Goal: Transaction & Acquisition: Purchase product/service

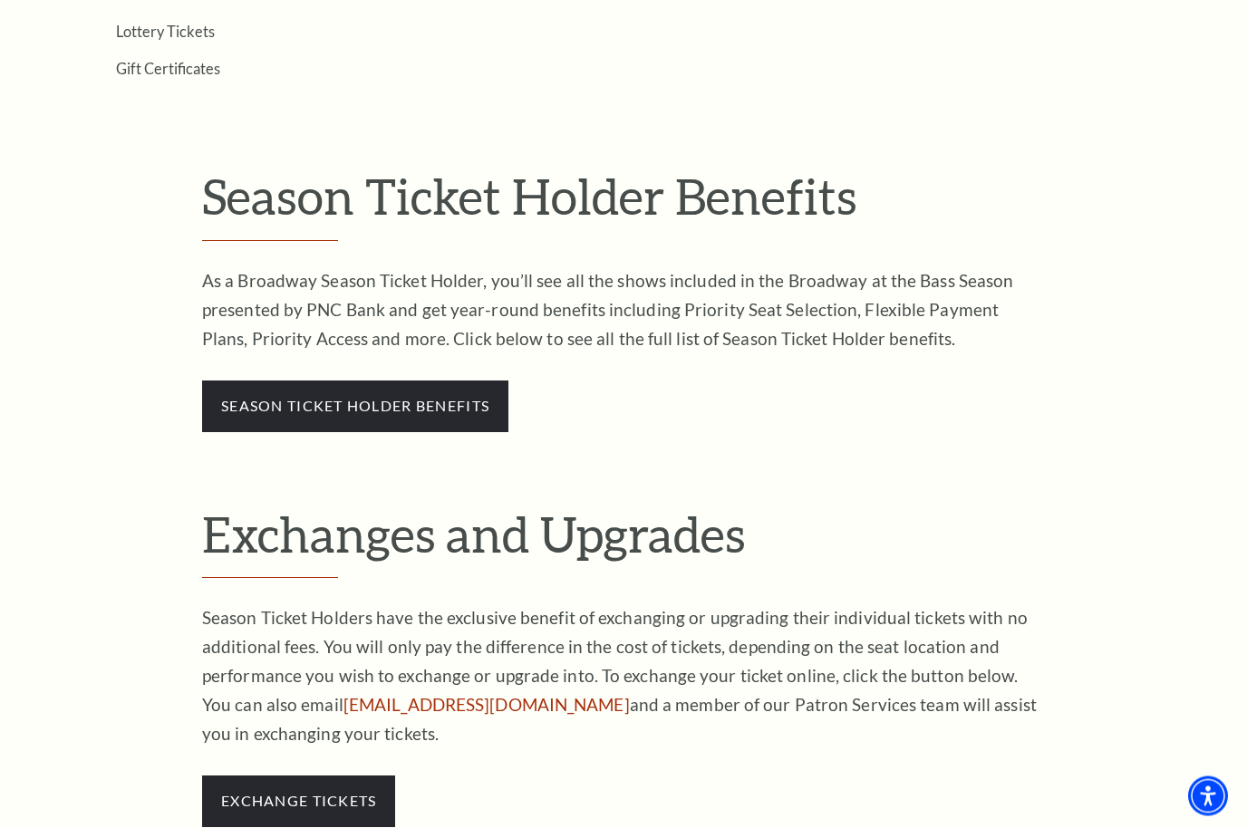
scroll to position [871, 0]
click at [452, 399] on link "season ticket holder benefits" at bounding box center [355, 407] width 268 height 17
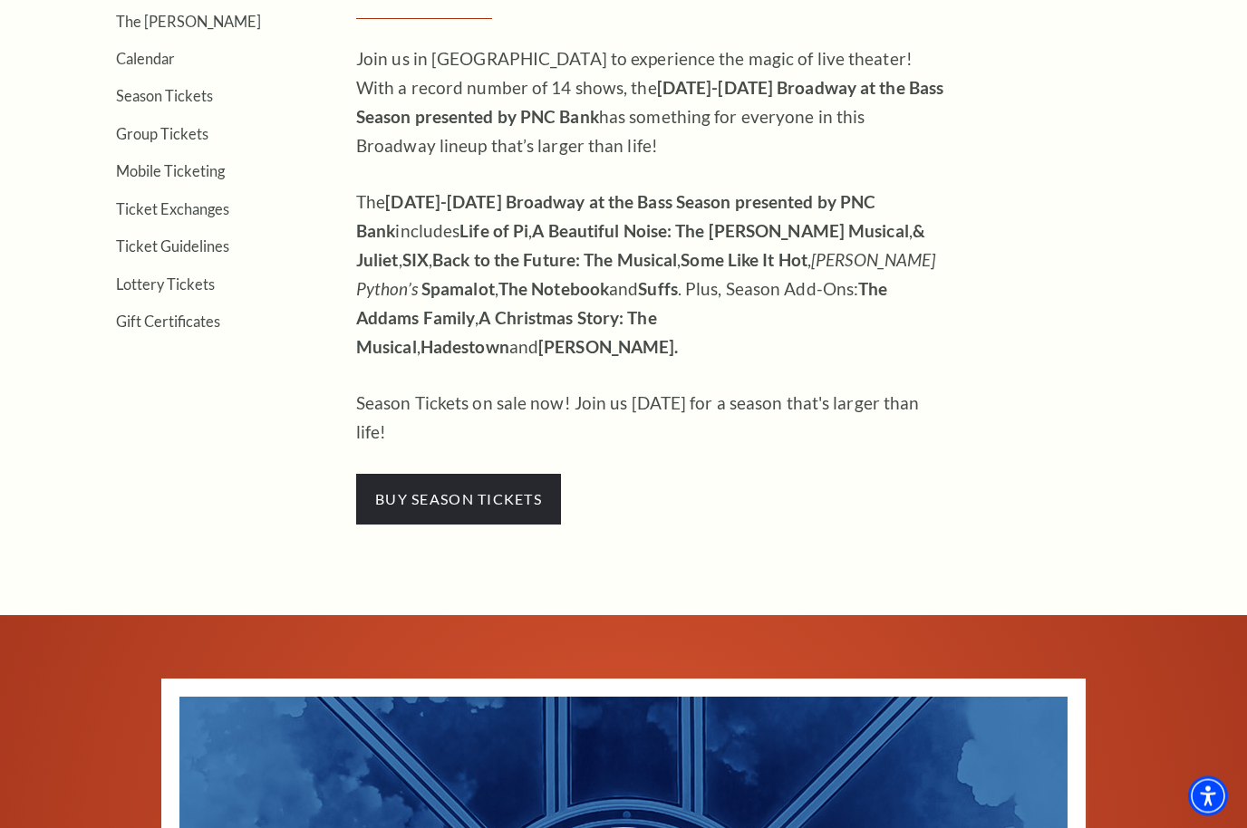
scroll to position [619, 0]
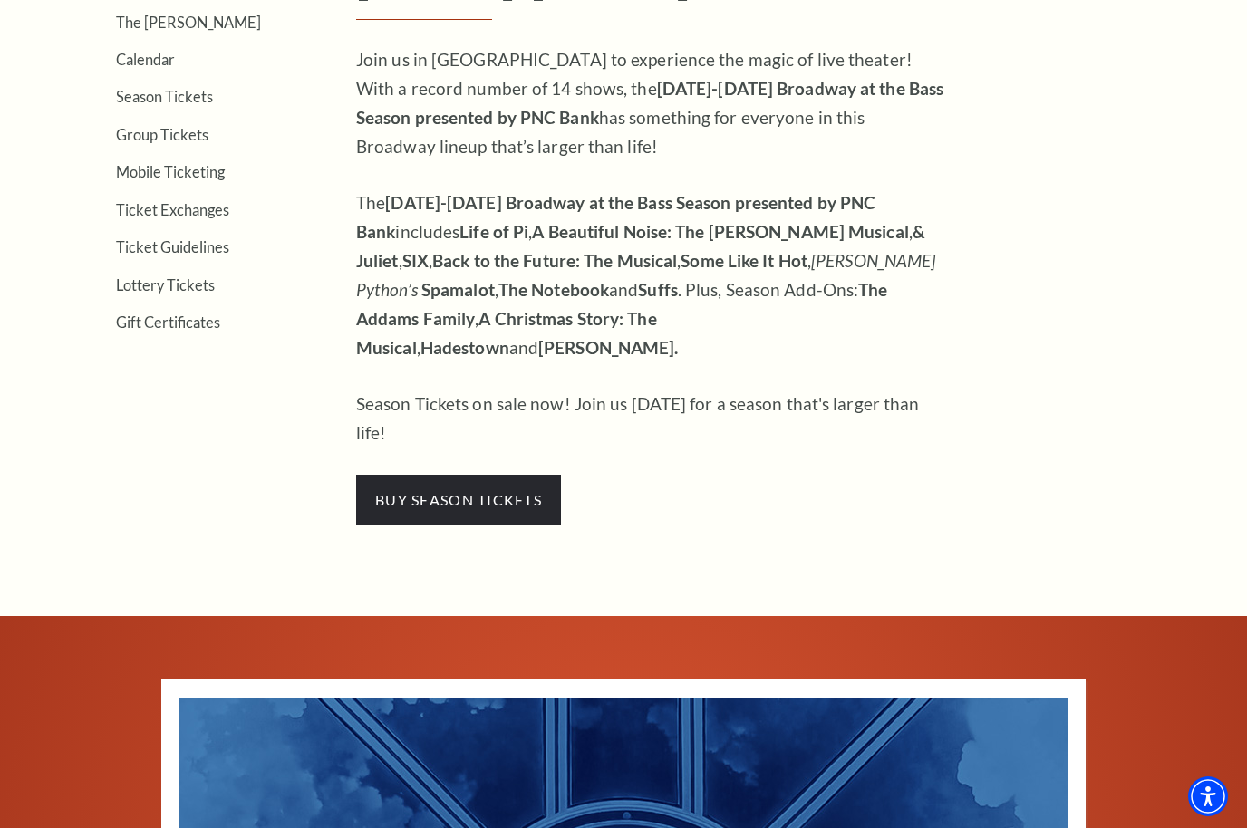
click at [525, 475] on span "buy season tickets" at bounding box center [458, 500] width 205 height 51
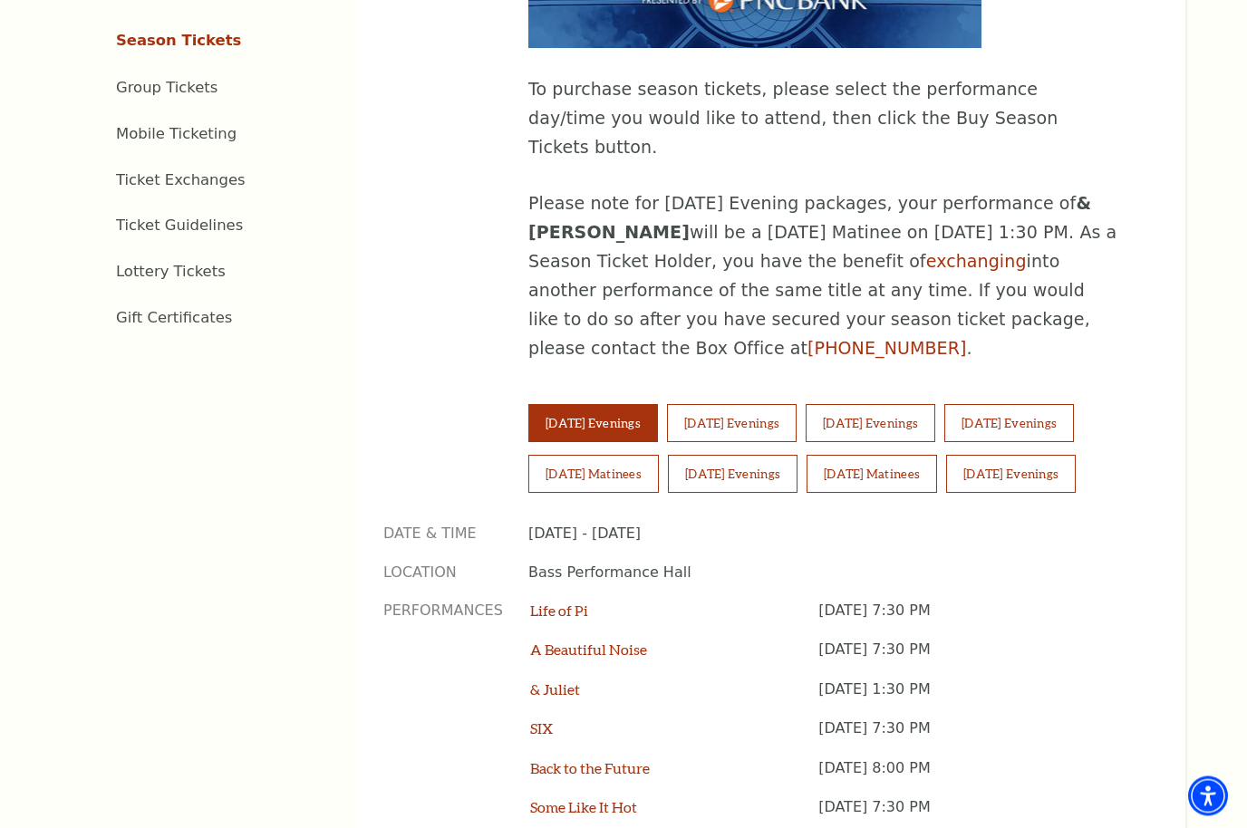
scroll to position [366, 0]
